Goal: Find specific page/section

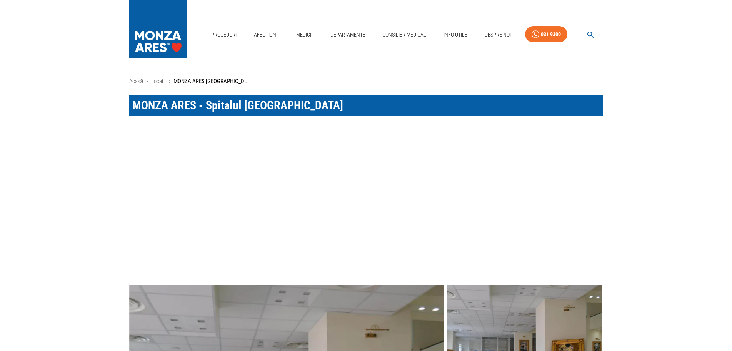
click at [156, 83] on div "MONZA ARES - Spitalul [GEOGRAPHIC_DATA]" at bounding box center [360, 99] width 486 height 33
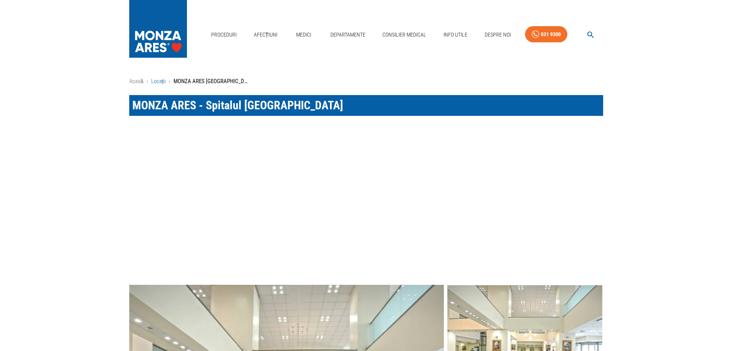
click at [156, 81] on link "Locații" at bounding box center [158, 81] width 15 height 7
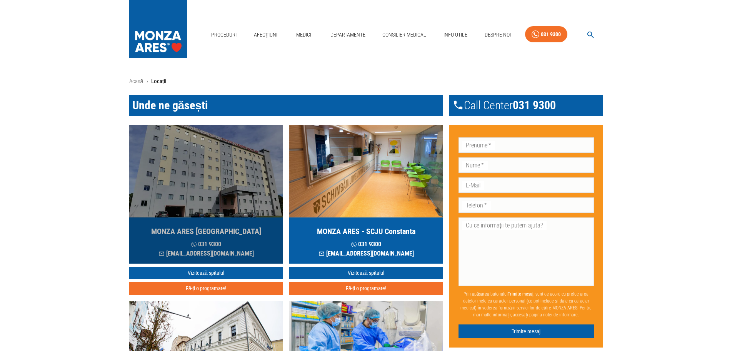
click at [194, 230] on h5 "MONZA ARES [GEOGRAPHIC_DATA]" at bounding box center [206, 231] width 110 height 11
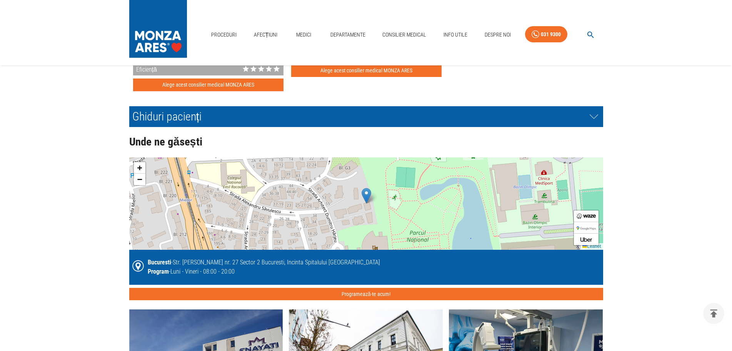
scroll to position [1808, 0]
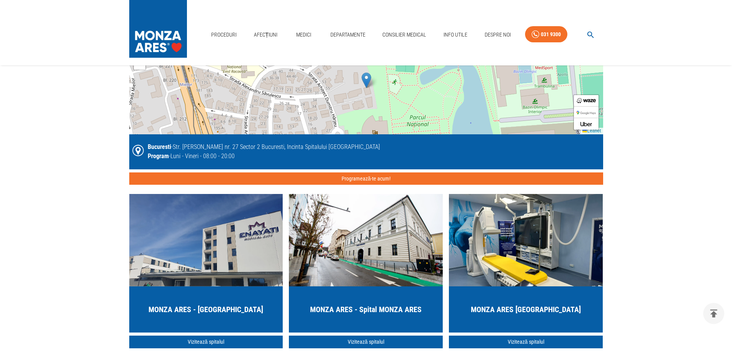
click at [369, 90] on div "+ − Leaflet" at bounding box center [366, 88] width 474 height 92
click at [363, 90] on div "+ − Leaflet" at bounding box center [366, 88] width 474 height 92
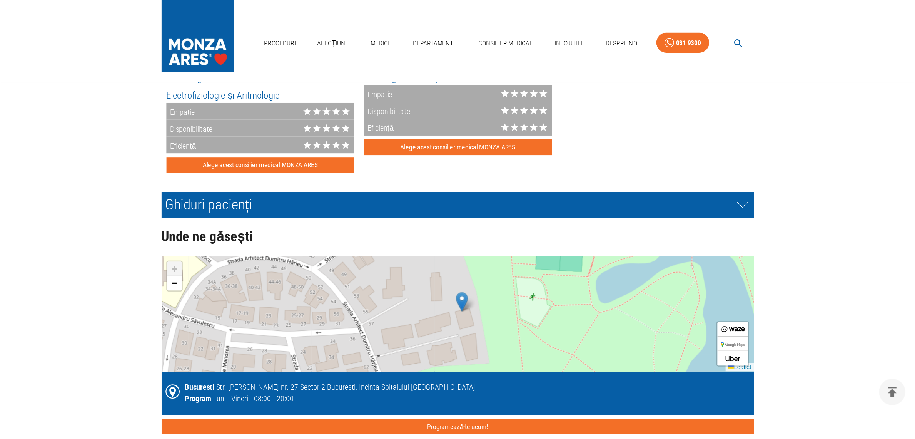
scroll to position [1654, 0]
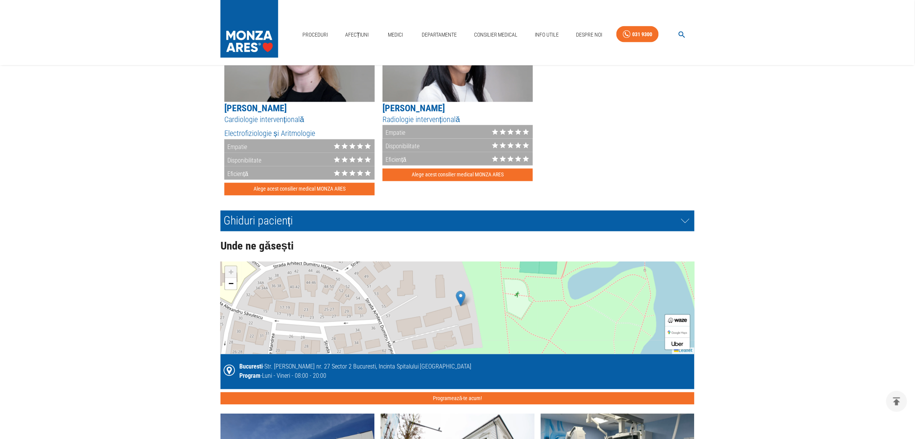
click at [470, 293] on div "+ − Leaflet" at bounding box center [457, 308] width 474 height 92
click at [682, 331] on img at bounding box center [677, 333] width 19 height 4
